Goal: Find specific page/section: Find specific page/section

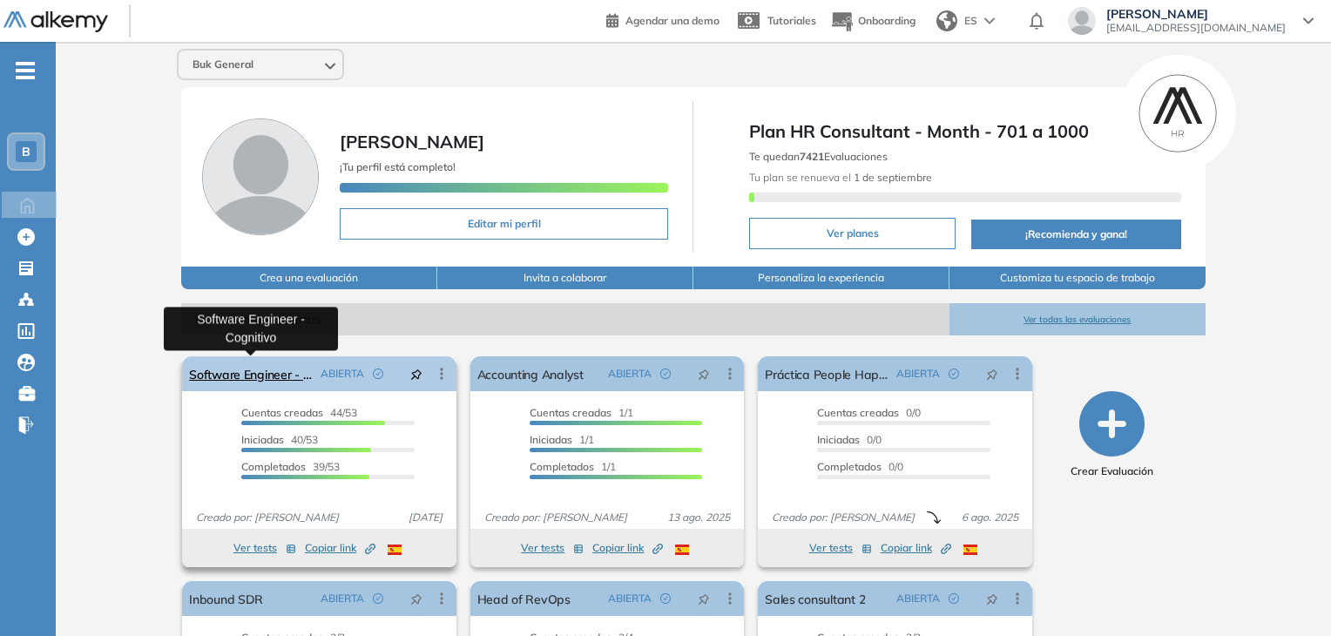
click at [232, 372] on link "Software Engineer - Cognitivo" at bounding box center [251, 373] width 124 height 35
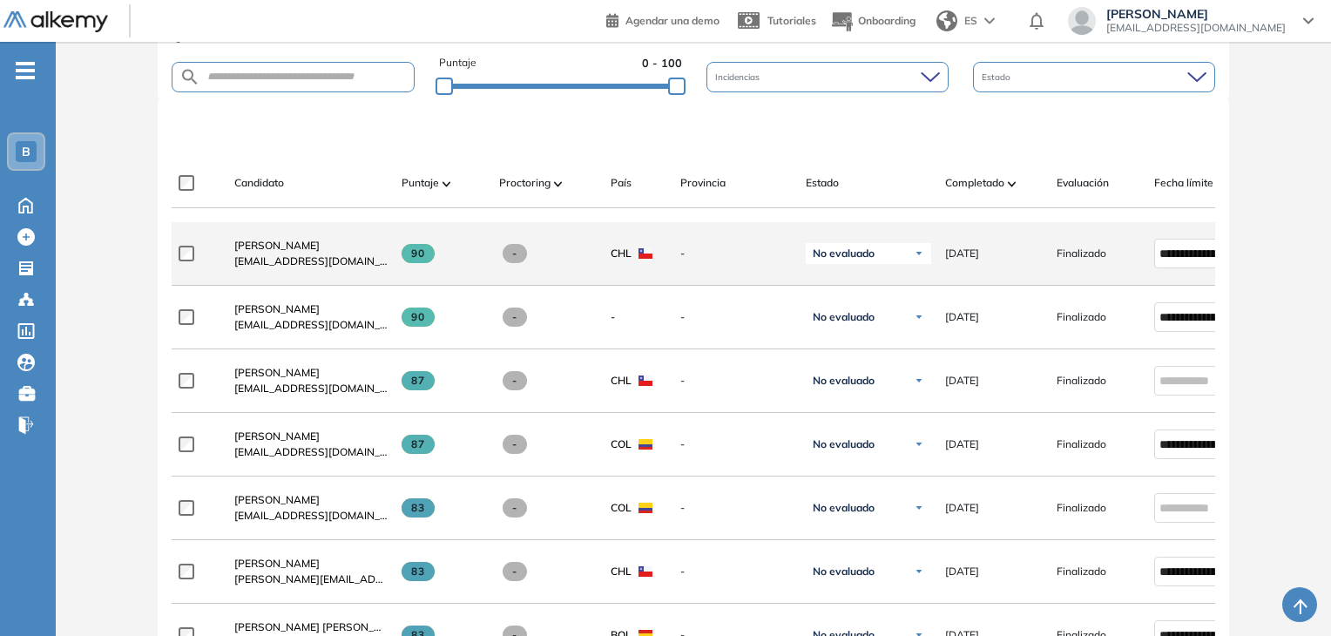
scroll to position [436, 0]
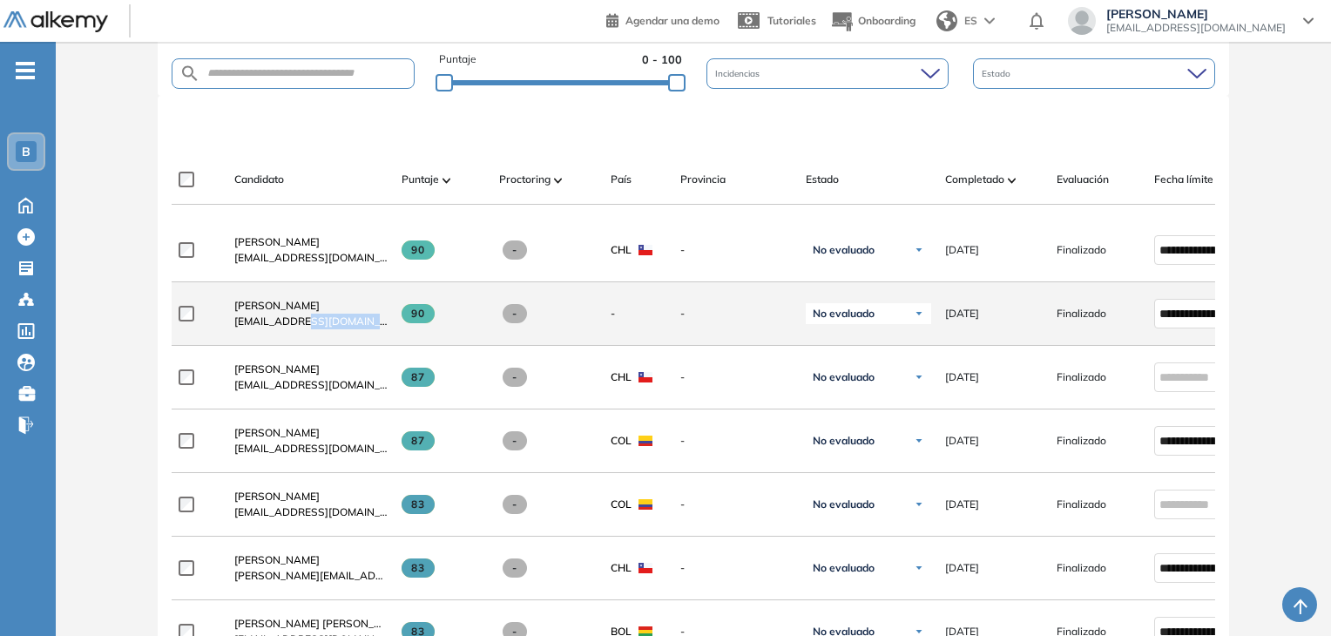
drag, startPoint x: 293, startPoint y: 327, endPoint x: 377, endPoint y: 331, distance: 84.6
click at [377, 329] on span "[EMAIL_ADDRESS][DOMAIN_NAME]" at bounding box center [310, 322] width 153 height 16
click at [314, 329] on span "[EMAIL_ADDRESS][DOMAIN_NAME]" at bounding box center [310, 322] width 153 height 16
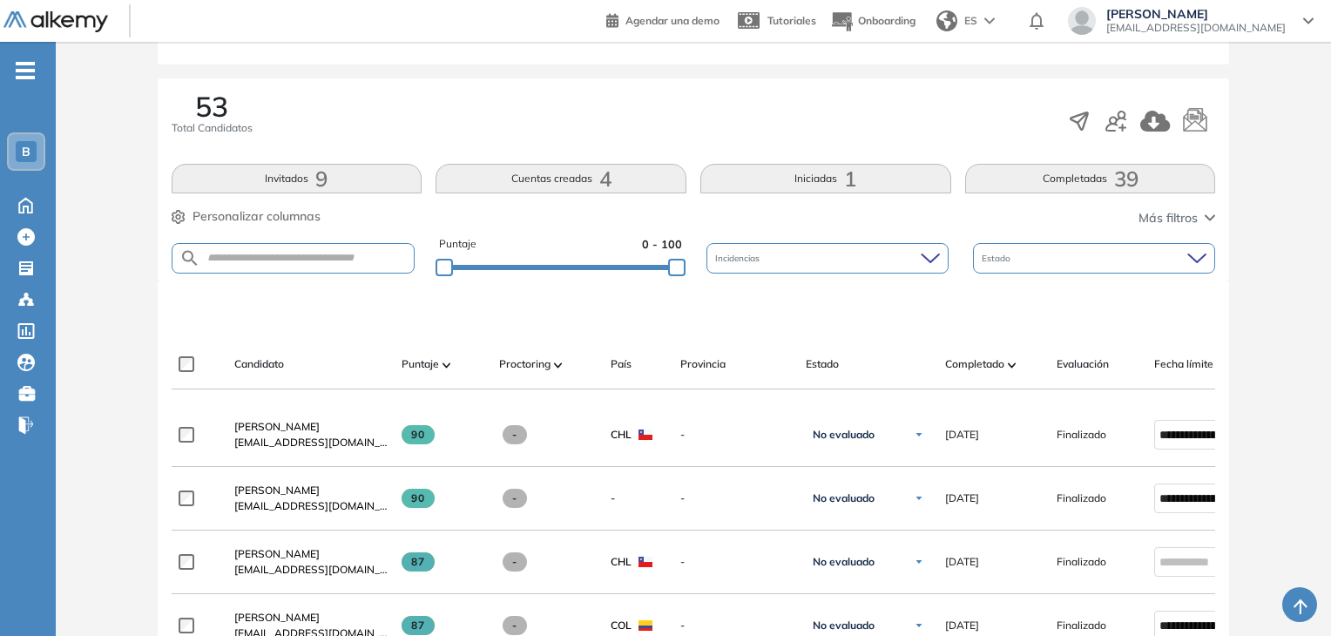
scroll to position [174, 0]
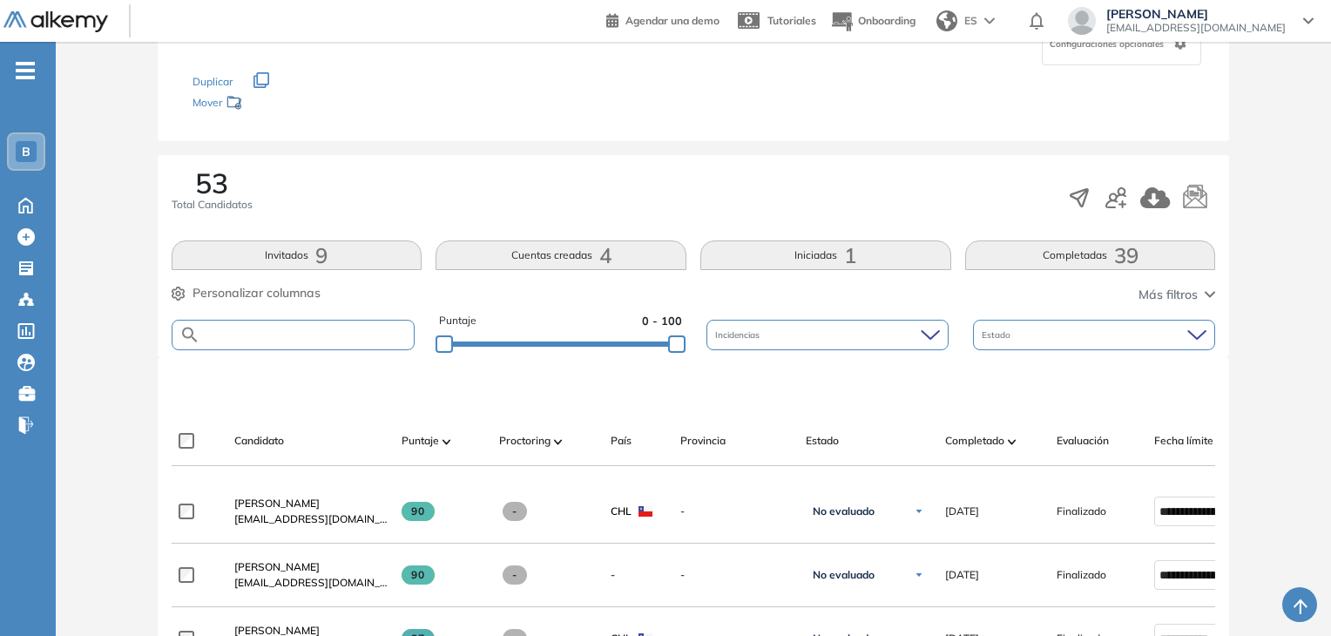
click at [274, 333] on input "text" at bounding box center [307, 335] width 214 height 13
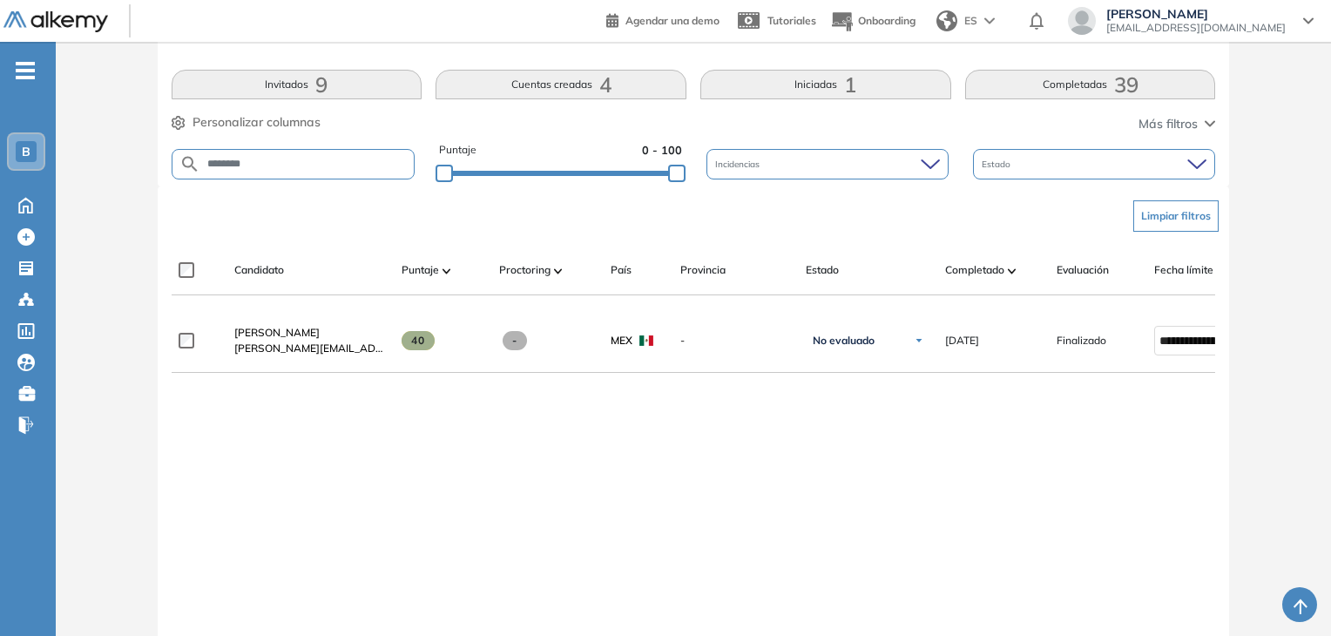
scroll to position [349, 0]
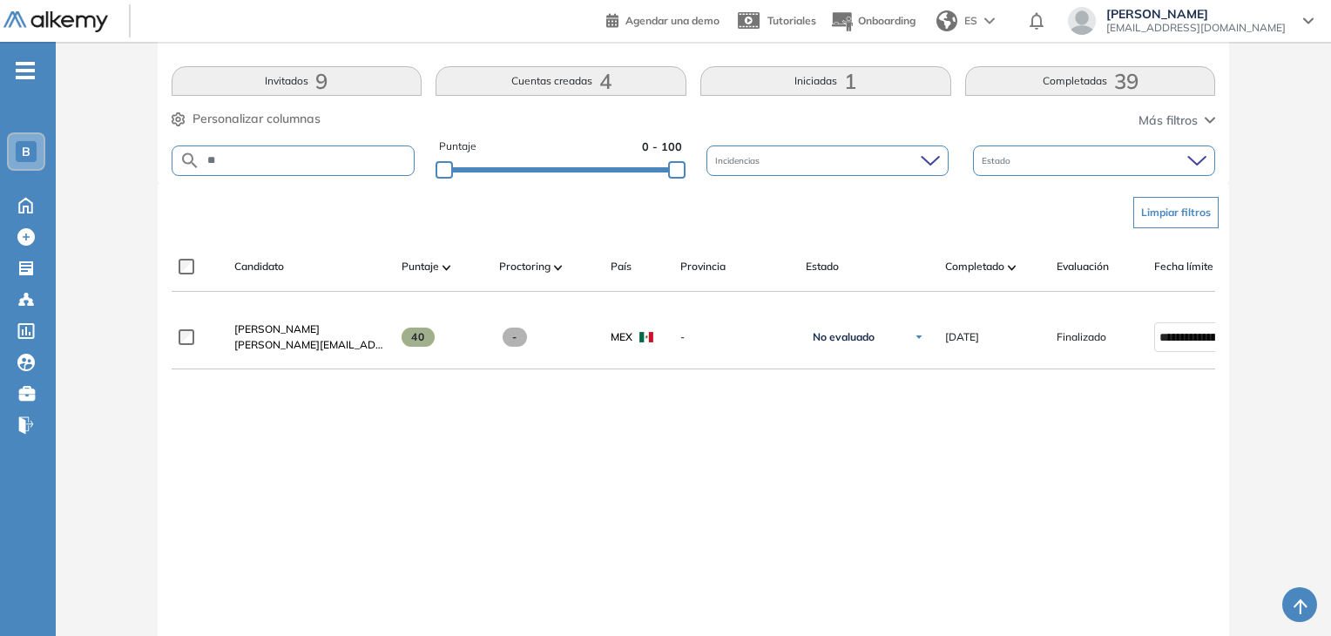
type input "*"
type input "********"
